Goal: Check status: Check status

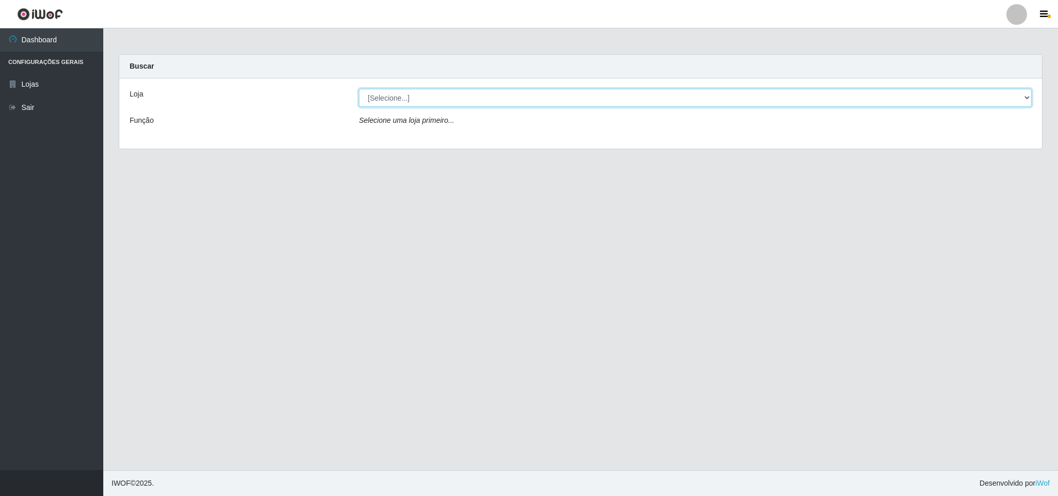
click at [434, 98] on select "[Selecione...] Bemais Supermercados - B11 Manaíra" at bounding box center [695, 98] width 673 height 18
select select "409"
click at [359, 89] on select "[Selecione...] Bemais Supermercados - B11 Manaíra" at bounding box center [695, 98] width 673 height 18
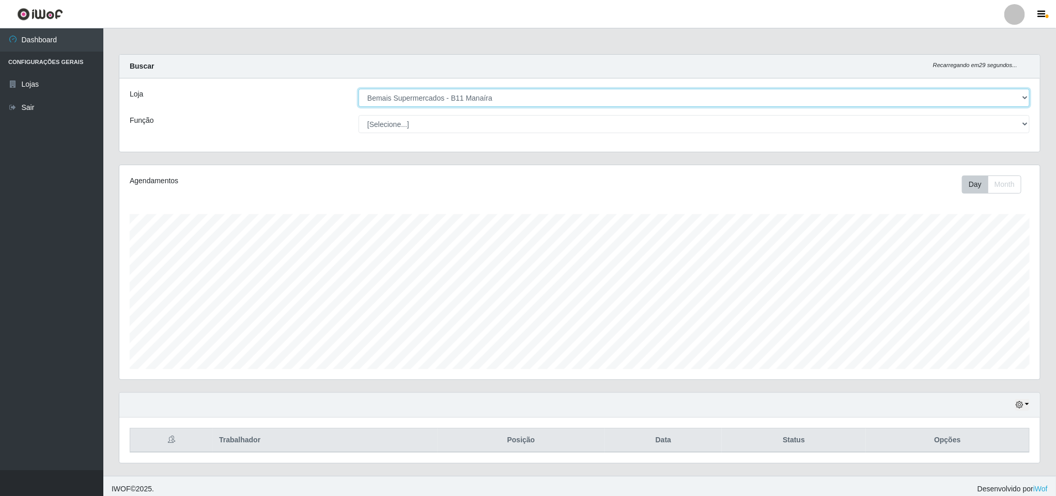
scroll to position [215, 919]
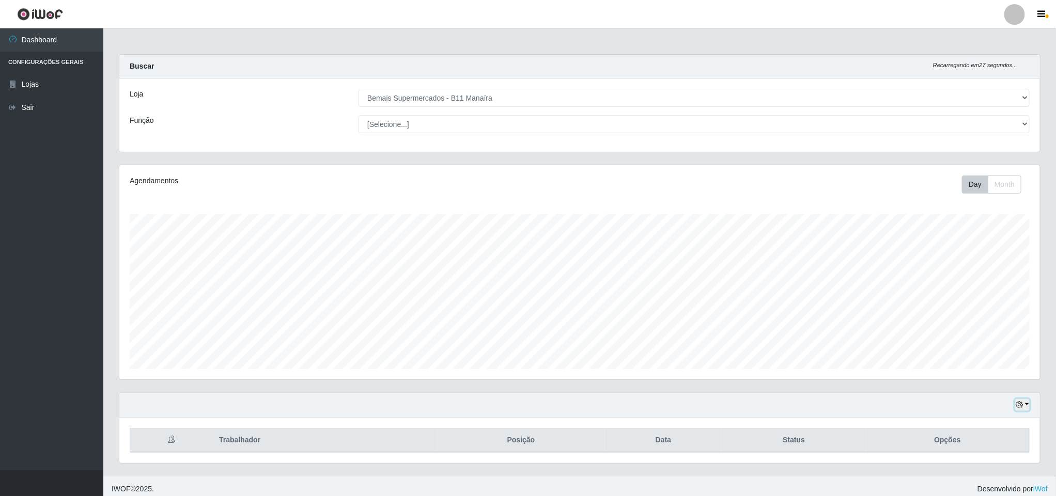
click at [1018, 404] on icon "button" at bounding box center [1018, 404] width 7 height 7
click at [988, 361] on button "1 Semana" at bounding box center [988, 365] width 82 height 22
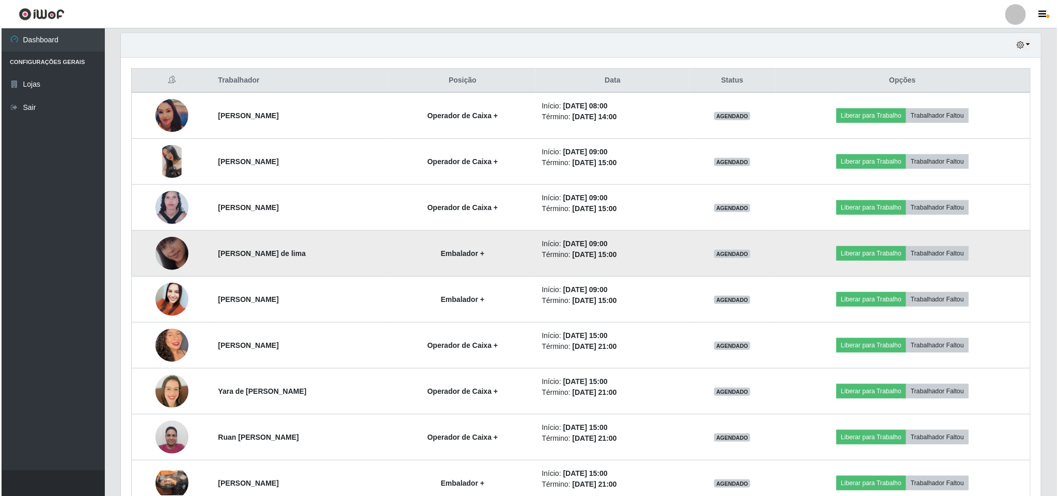
scroll to position [396, 0]
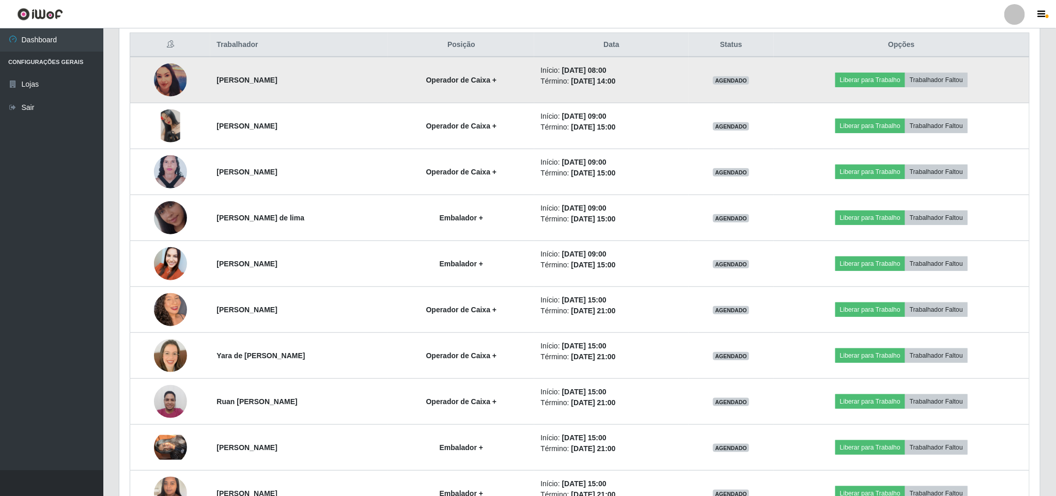
click at [167, 90] on img at bounding box center [170, 80] width 33 height 33
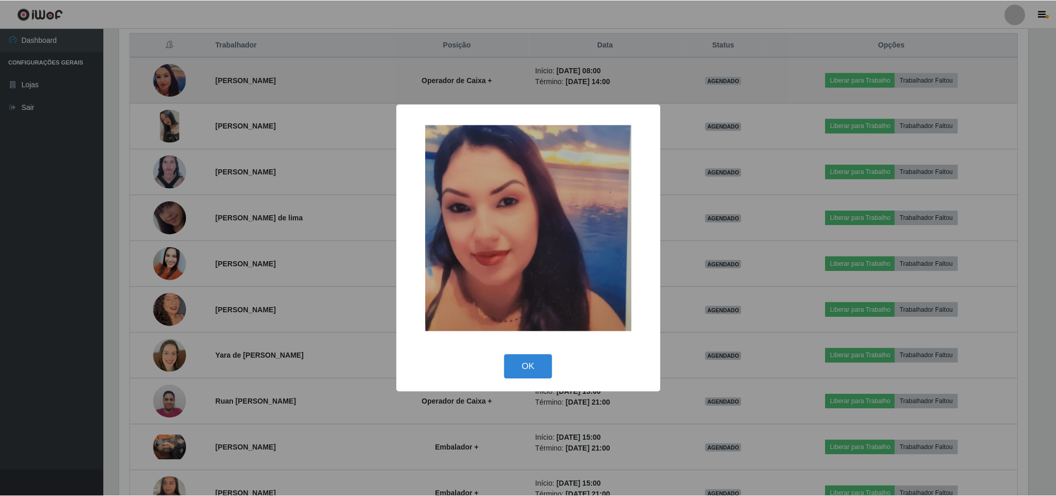
scroll to position [215, 911]
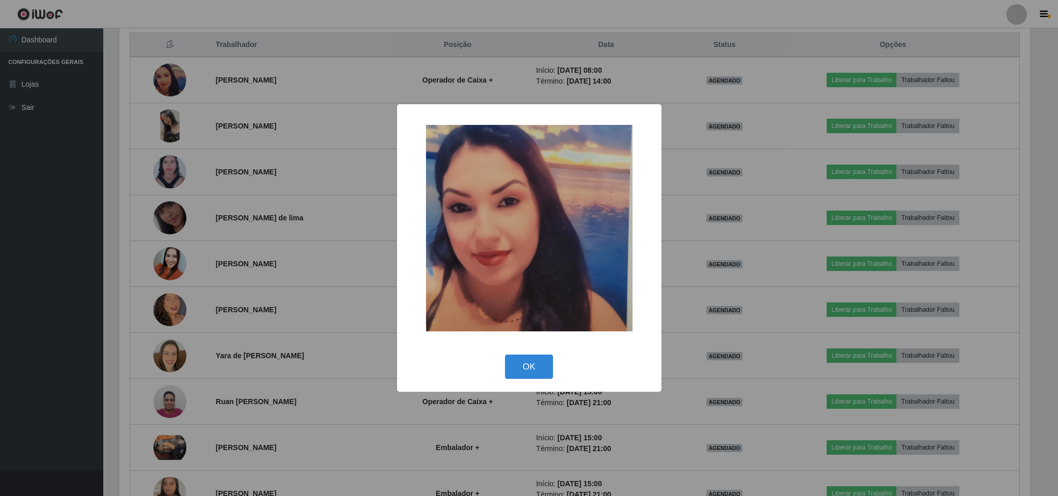
click at [168, 92] on div "× OK Cancel" at bounding box center [529, 248] width 1058 height 496
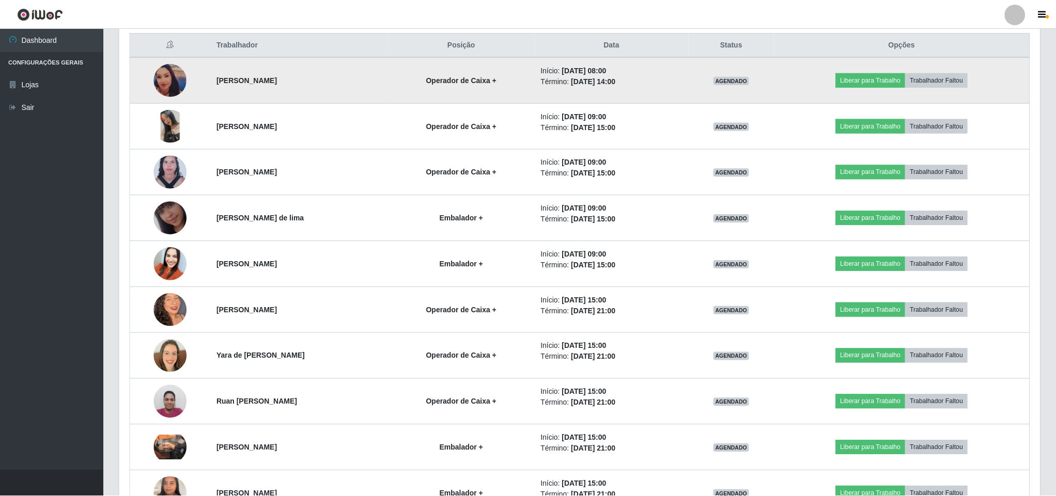
scroll to position [215, 919]
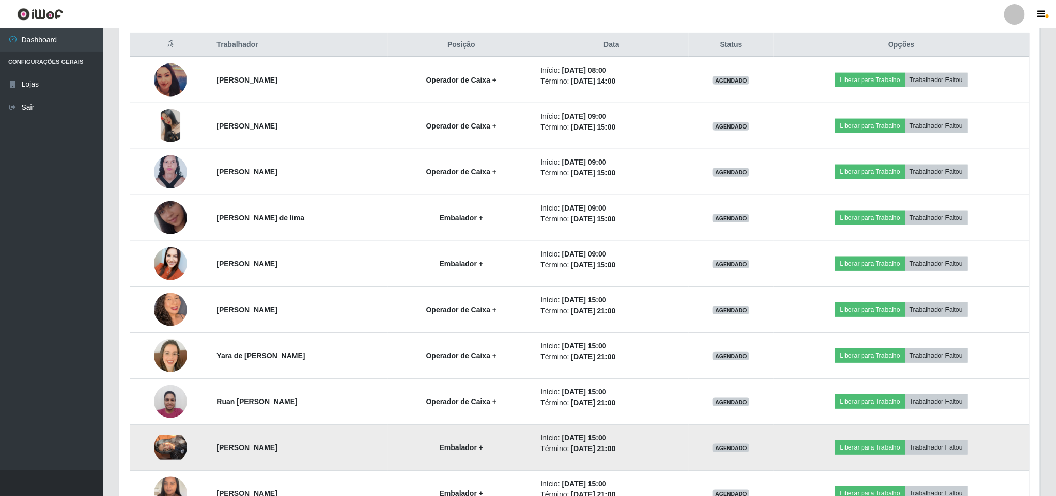
click at [168, 453] on img at bounding box center [170, 447] width 33 height 25
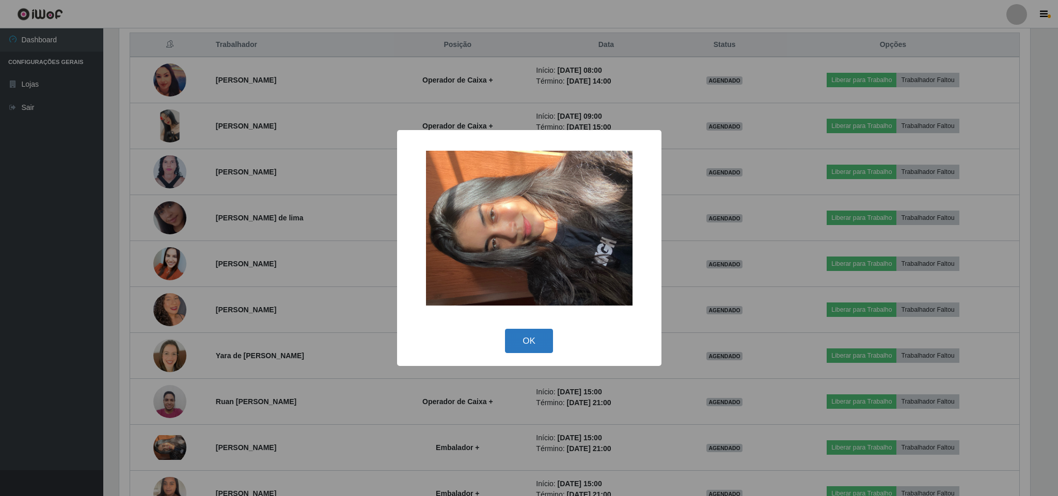
click at [527, 340] on button "OK" at bounding box center [529, 341] width 48 height 24
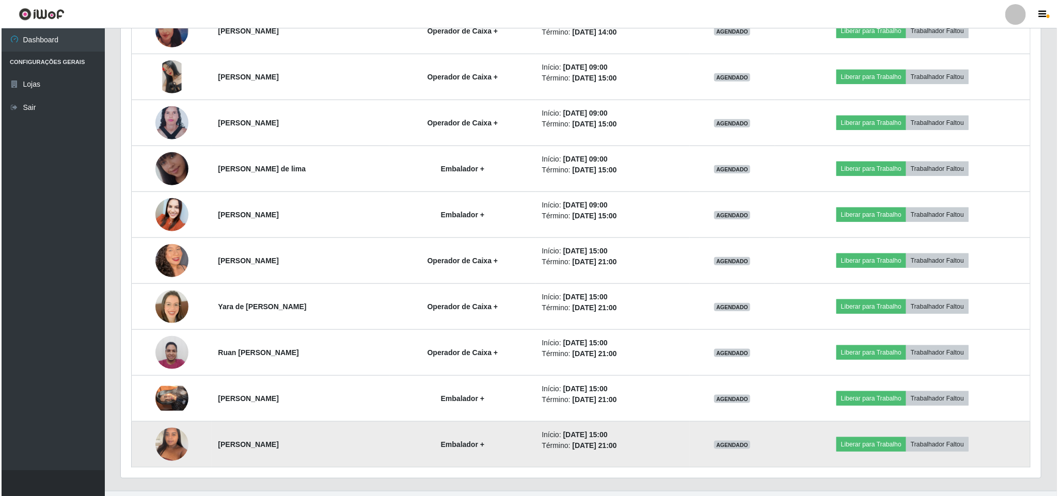
scroll to position [470, 0]
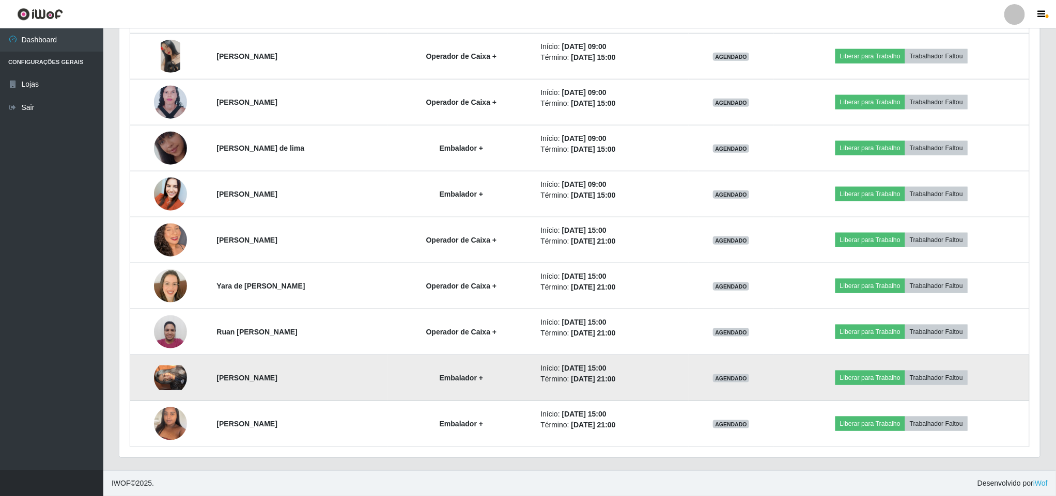
click at [157, 375] on img at bounding box center [170, 378] width 33 height 25
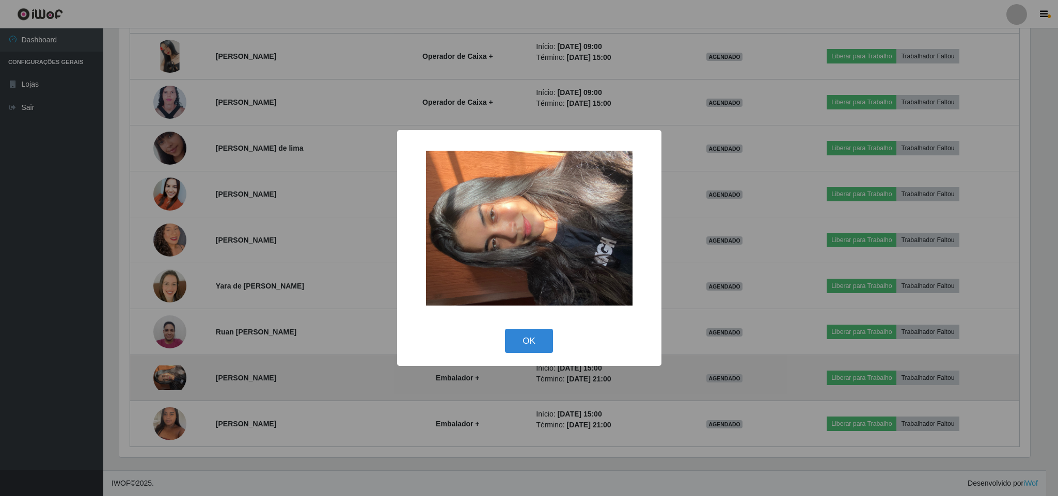
click at [157, 375] on div "× OK Cancel" at bounding box center [529, 248] width 1058 height 496
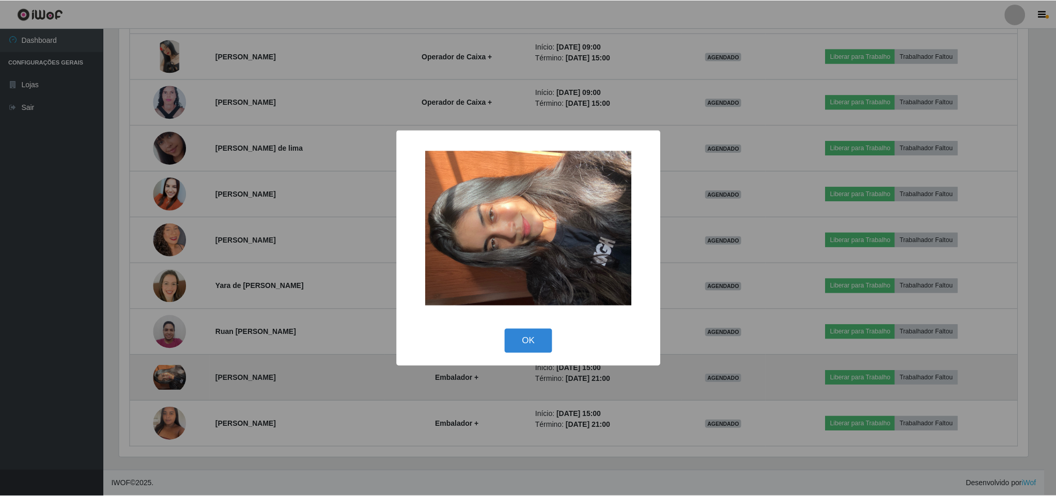
scroll to position [215, 919]
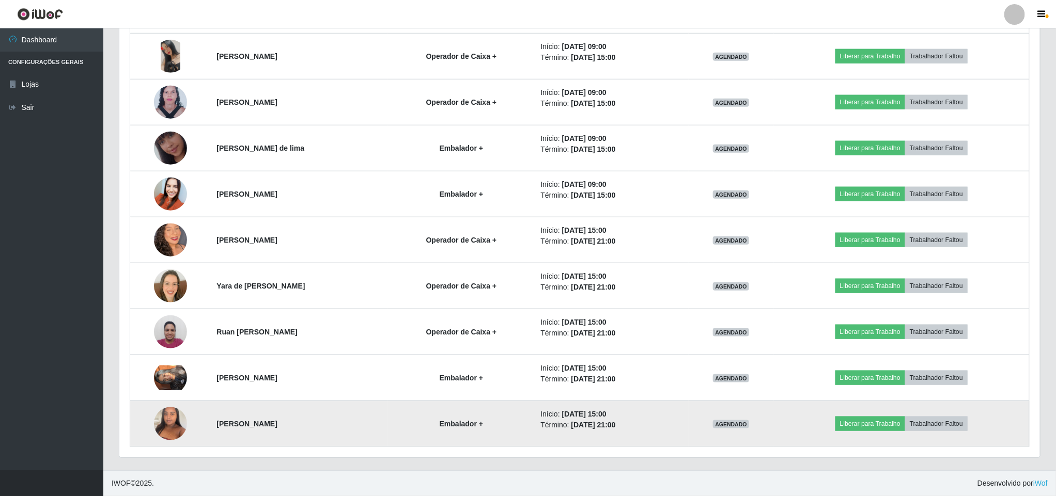
click at [178, 427] on img at bounding box center [170, 424] width 33 height 44
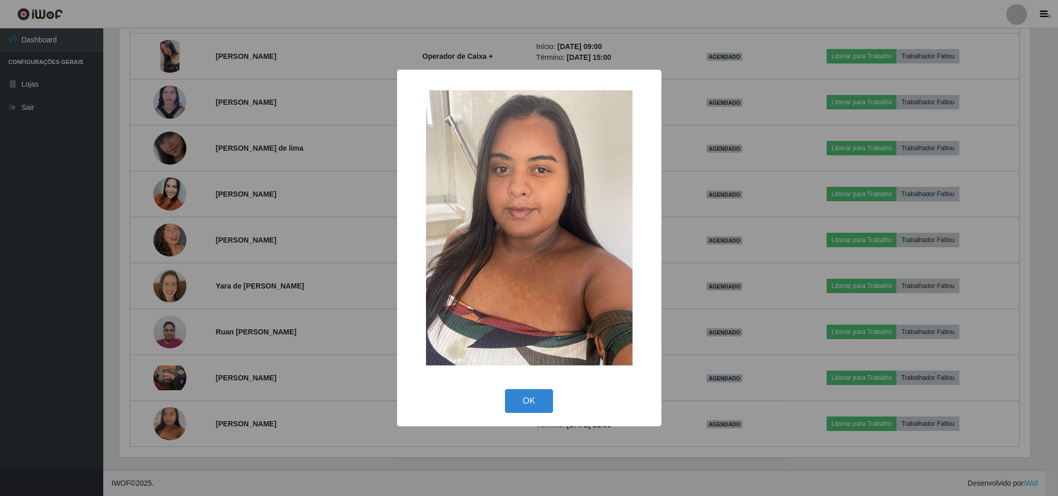
click at [166, 426] on div "× OK Cancel" at bounding box center [529, 248] width 1058 height 496
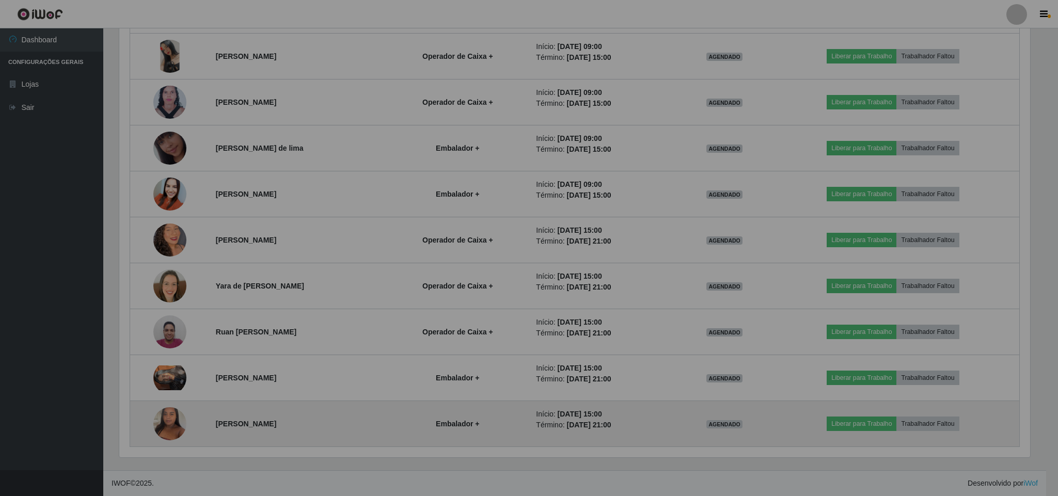
scroll to position [215, 919]
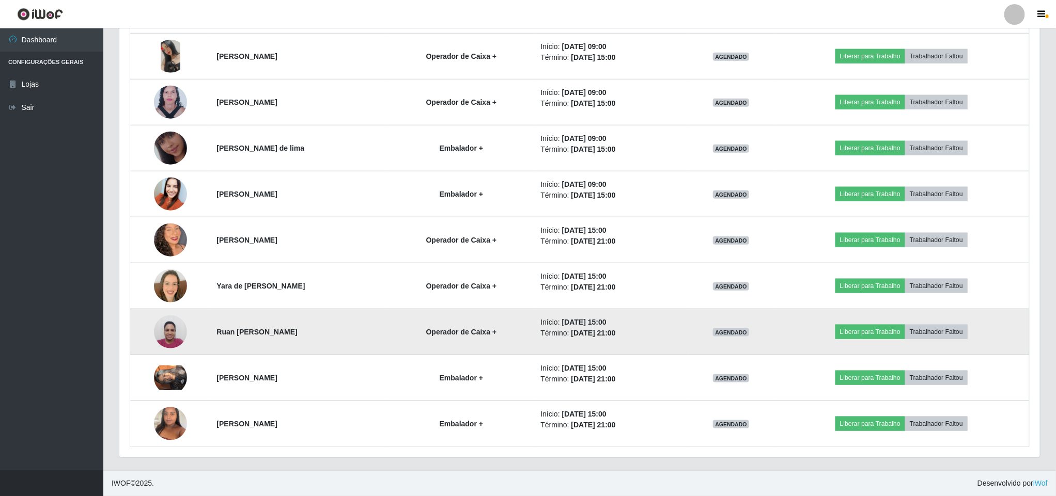
click at [164, 331] on img at bounding box center [170, 332] width 33 height 44
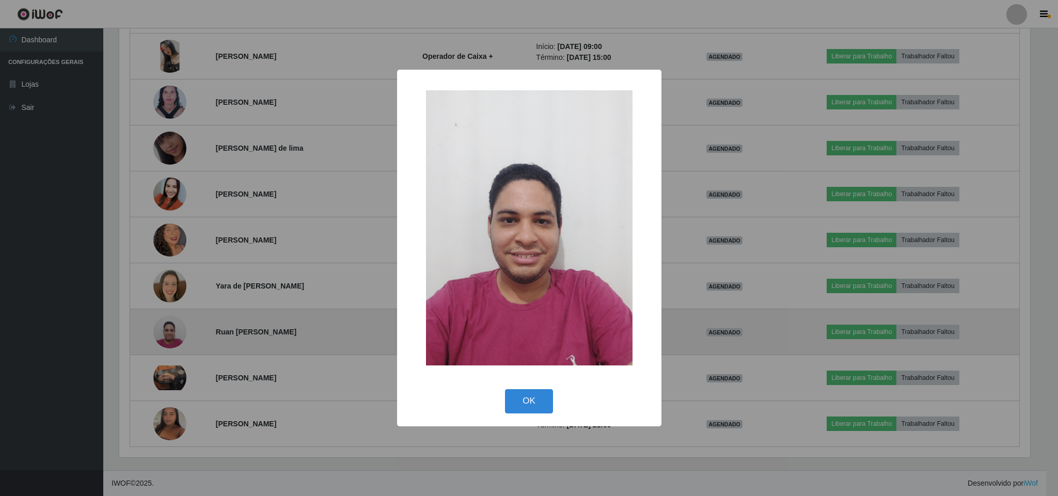
click at [164, 331] on div "× OK Cancel" at bounding box center [529, 248] width 1058 height 496
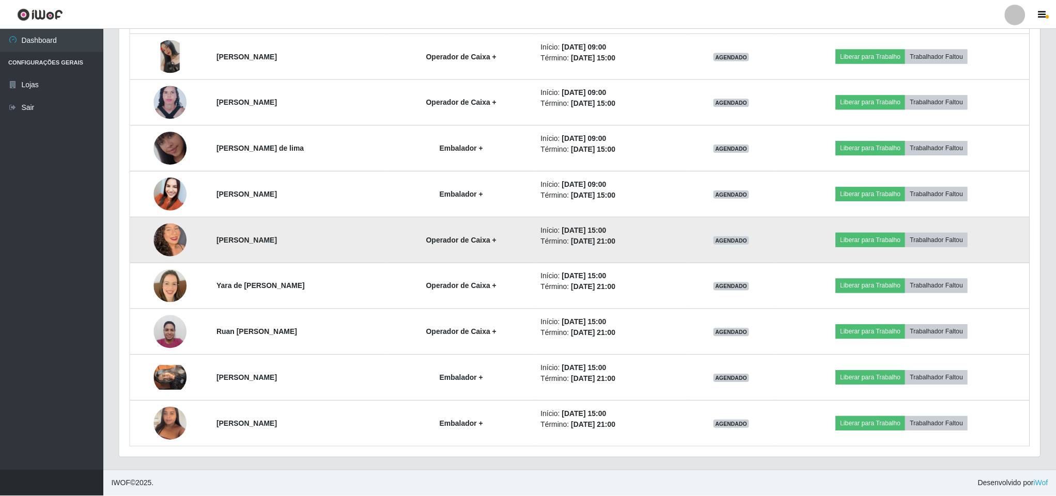
scroll to position [215, 919]
